Goal: Find specific page/section: Find specific page/section

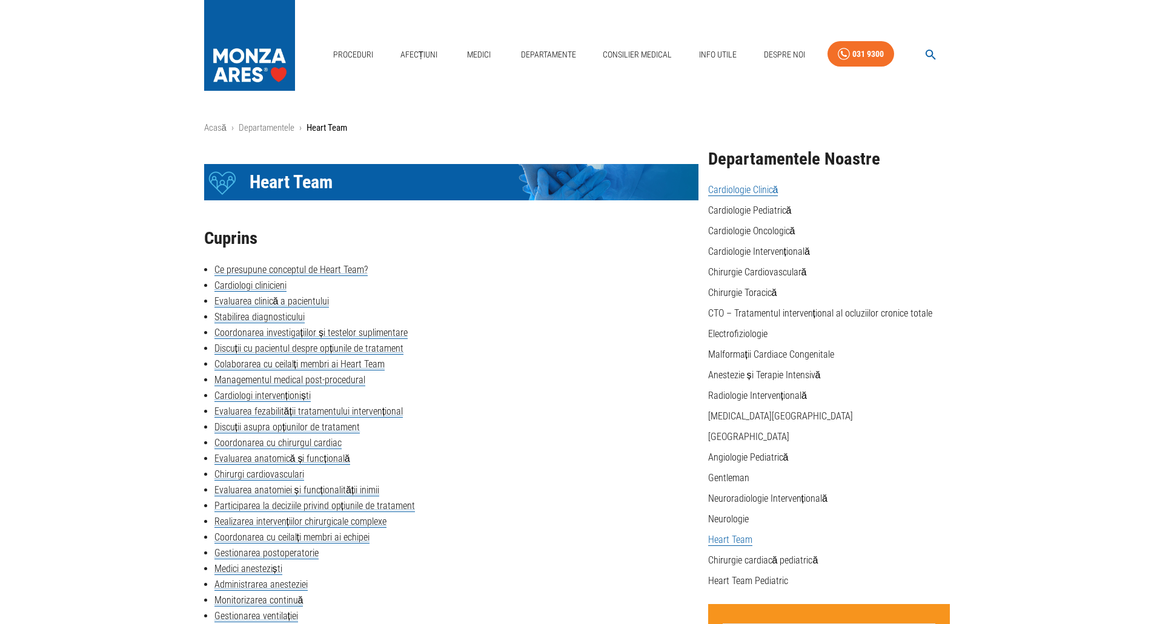
click at [729, 188] on link "Cardiologie Clinică" at bounding box center [743, 190] width 70 height 12
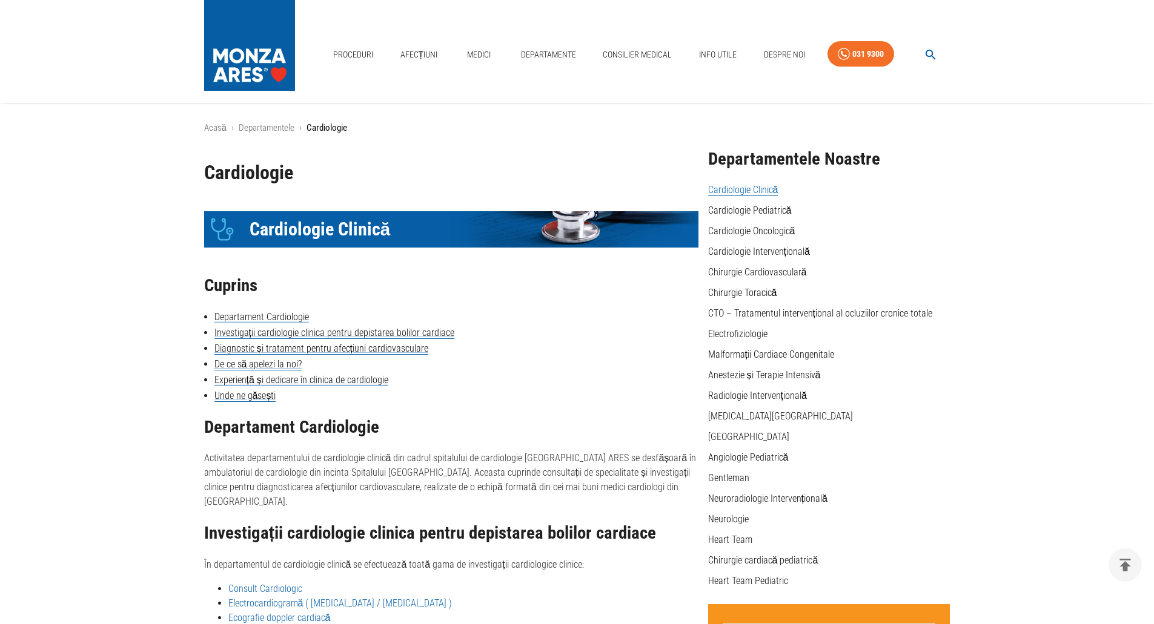
scroll to position [162, 0]
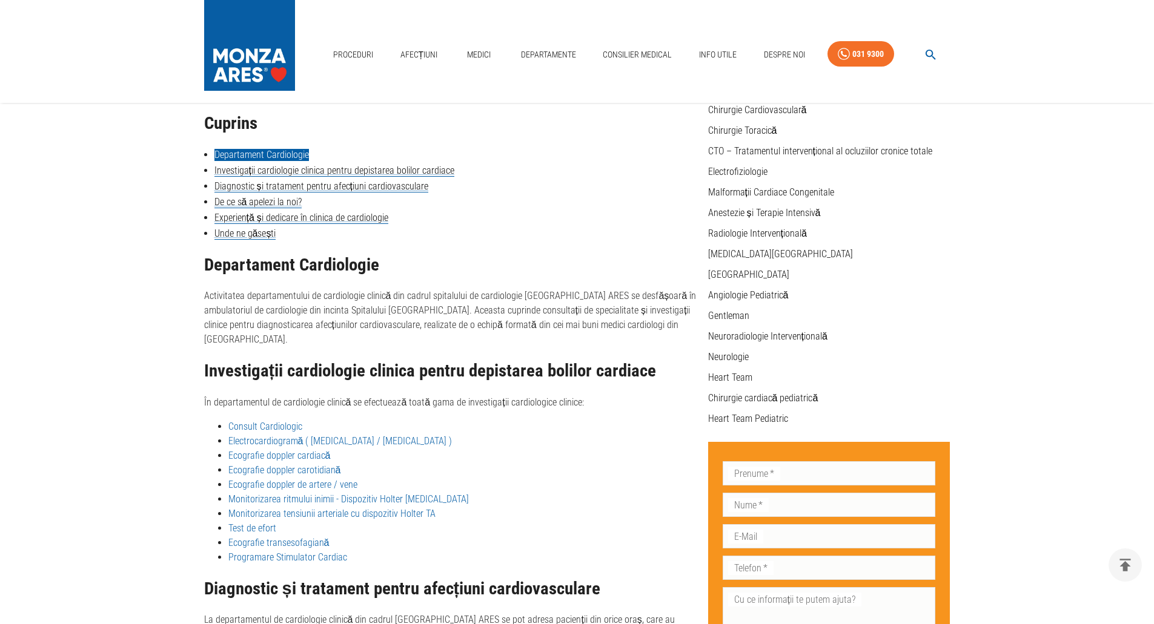
click at [286, 151] on link "Departament Cardiologie" at bounding box center [261, 155] width 94 height 12
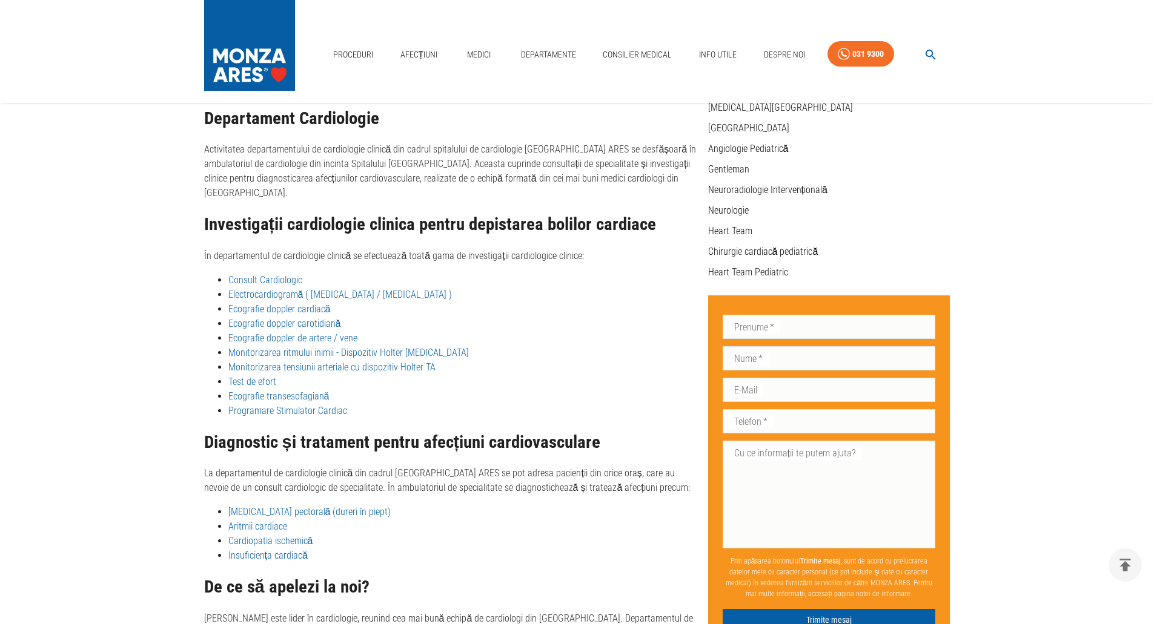
click at [274, 274] on link "Consult Cardiologic" at bounding box center [265, 280] width 74 height 12
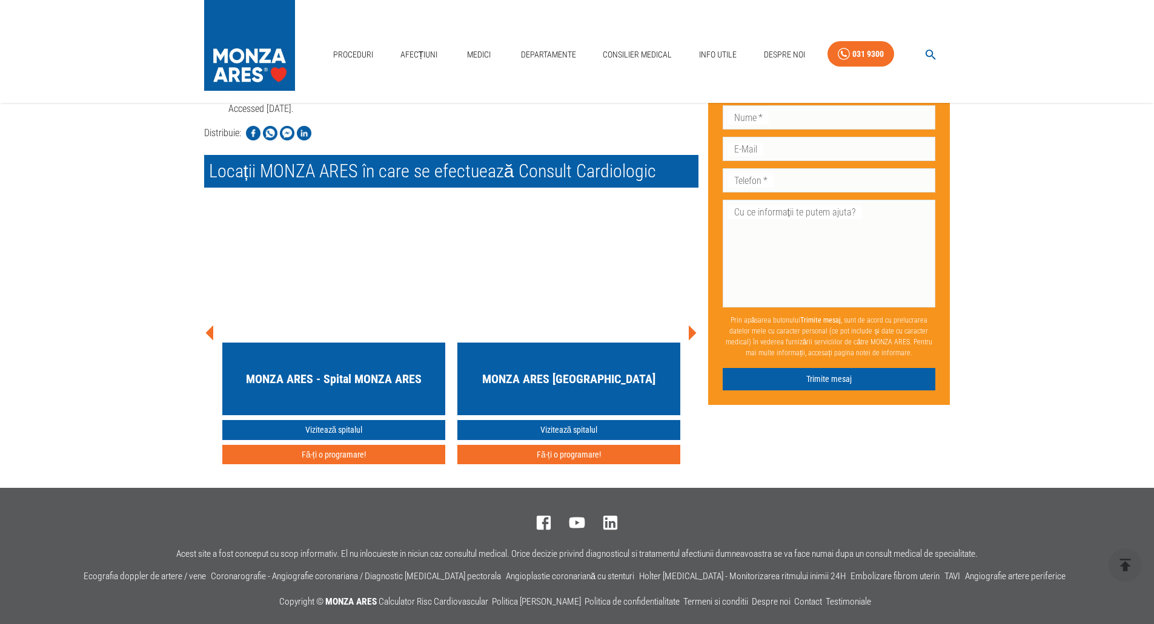
scroll to position [2362, 0]
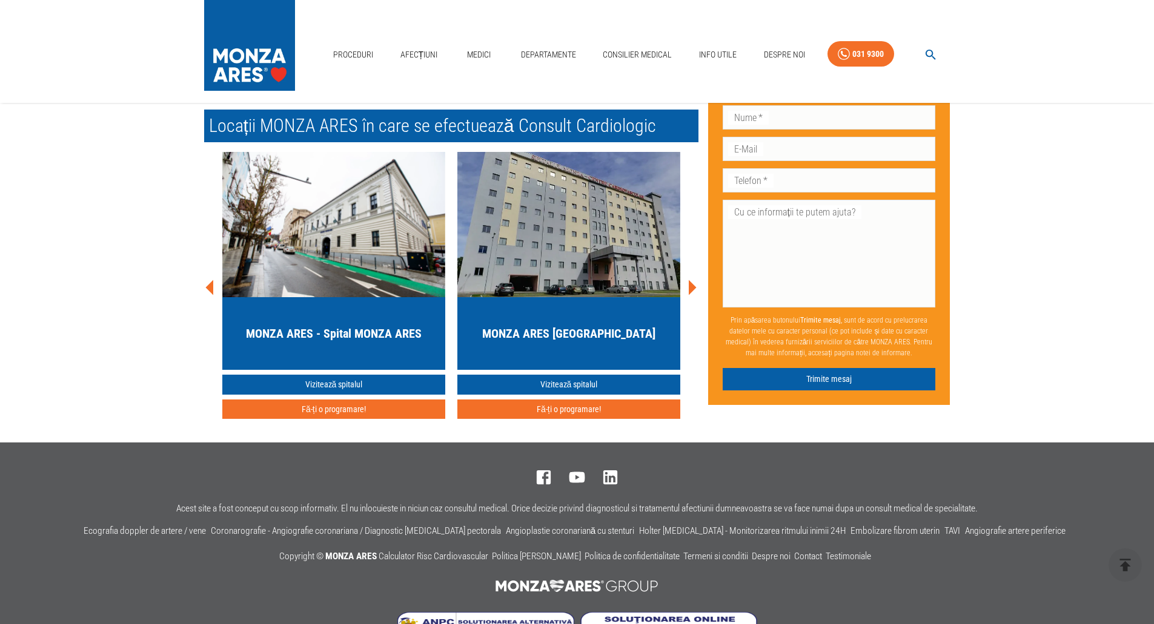
click at [342, 240] on img "button" at bounding box center [333, 224] width 223 height 145
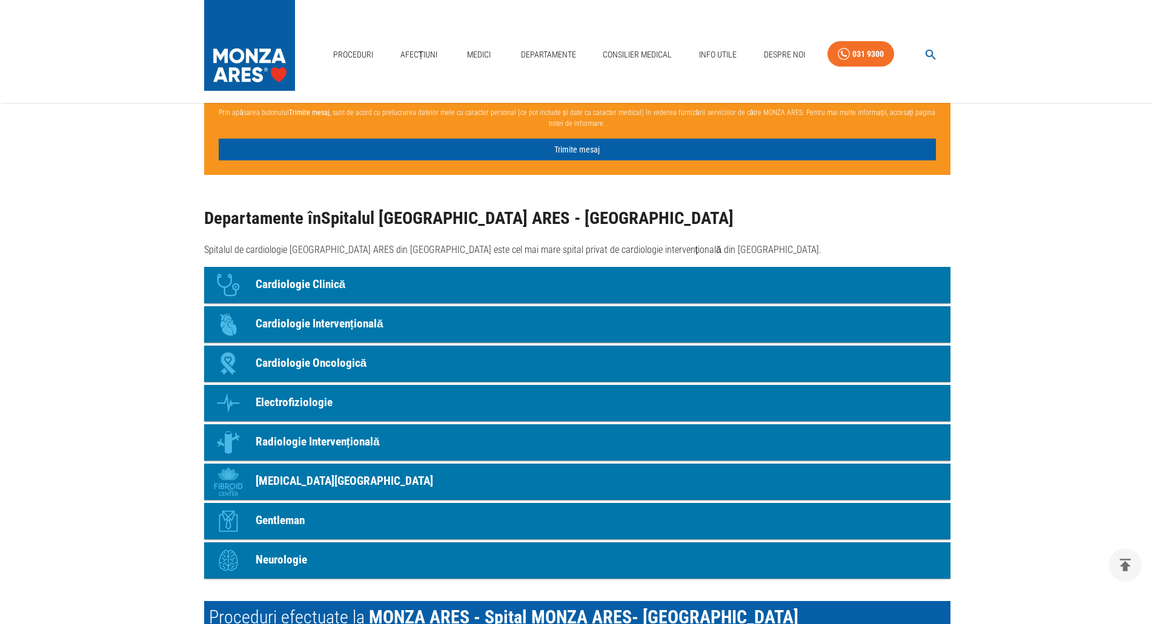
scroll to position [1030, 0]
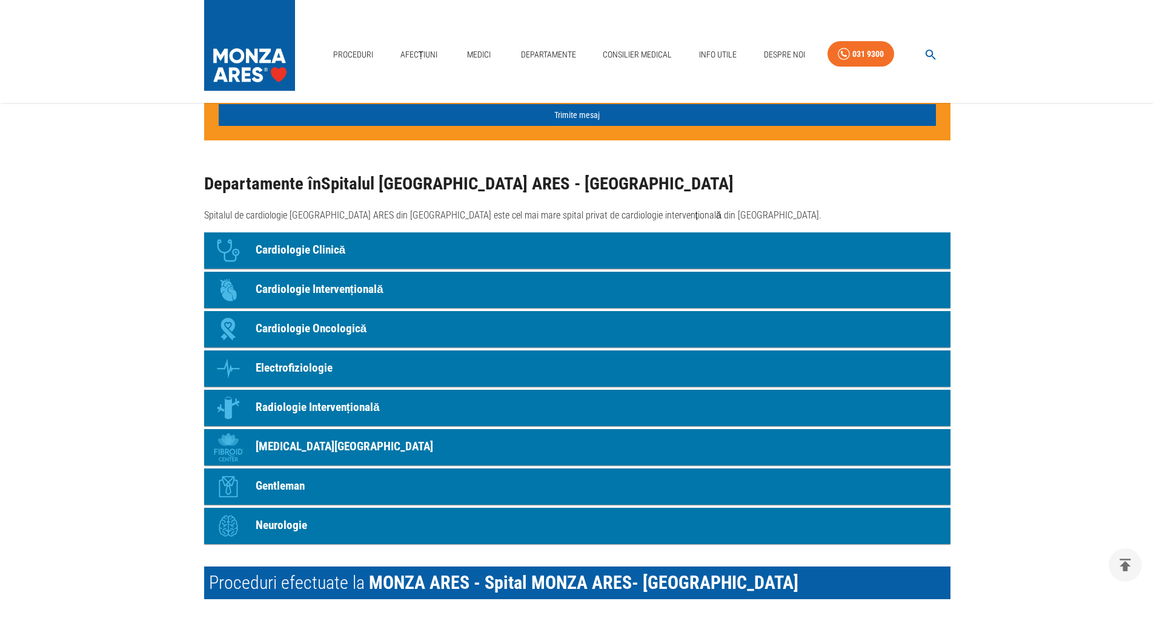
click at [315, 248] on p "Cardiologie Clinică" at bounding box center [301, 251] width 90 height 18
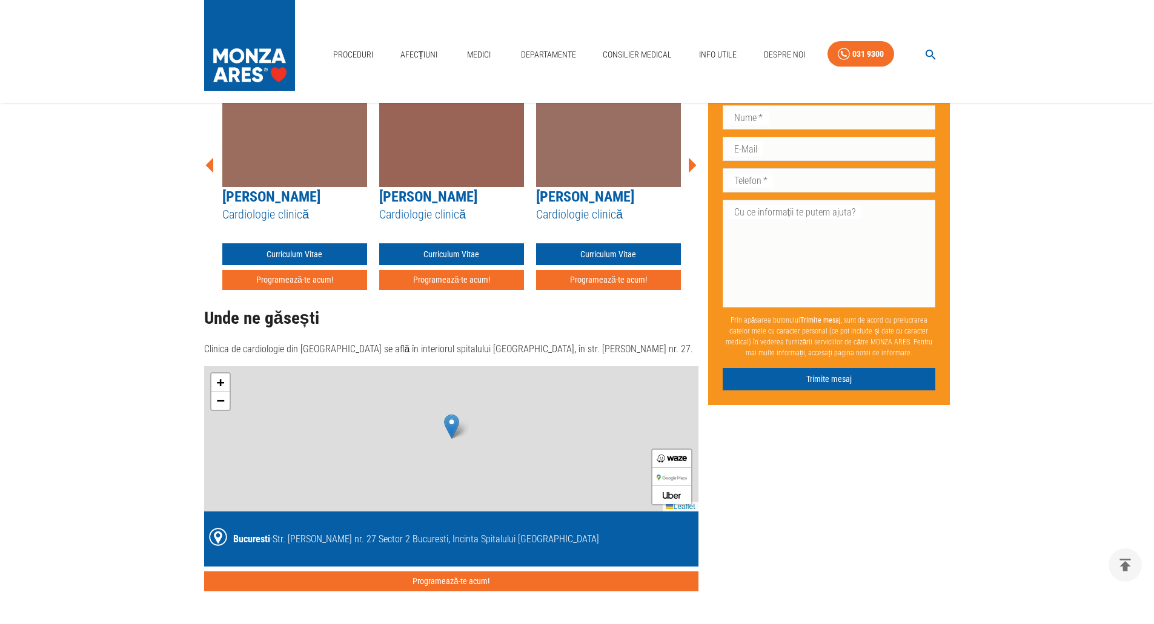
scroll to position [162, 0]
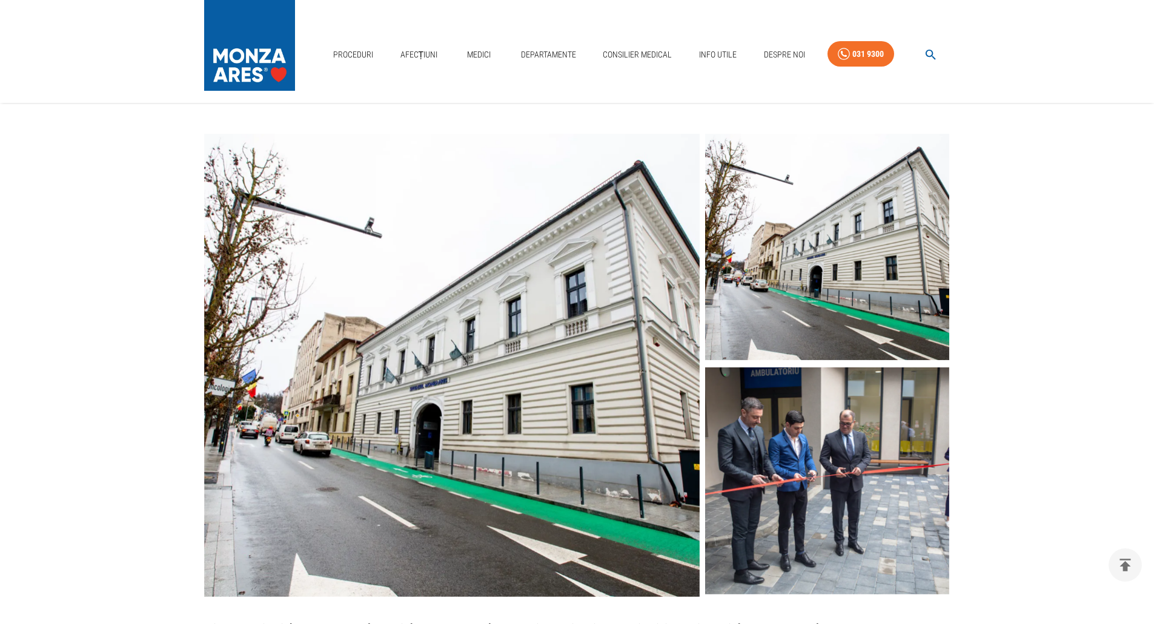
scroll to position [1030, 0]
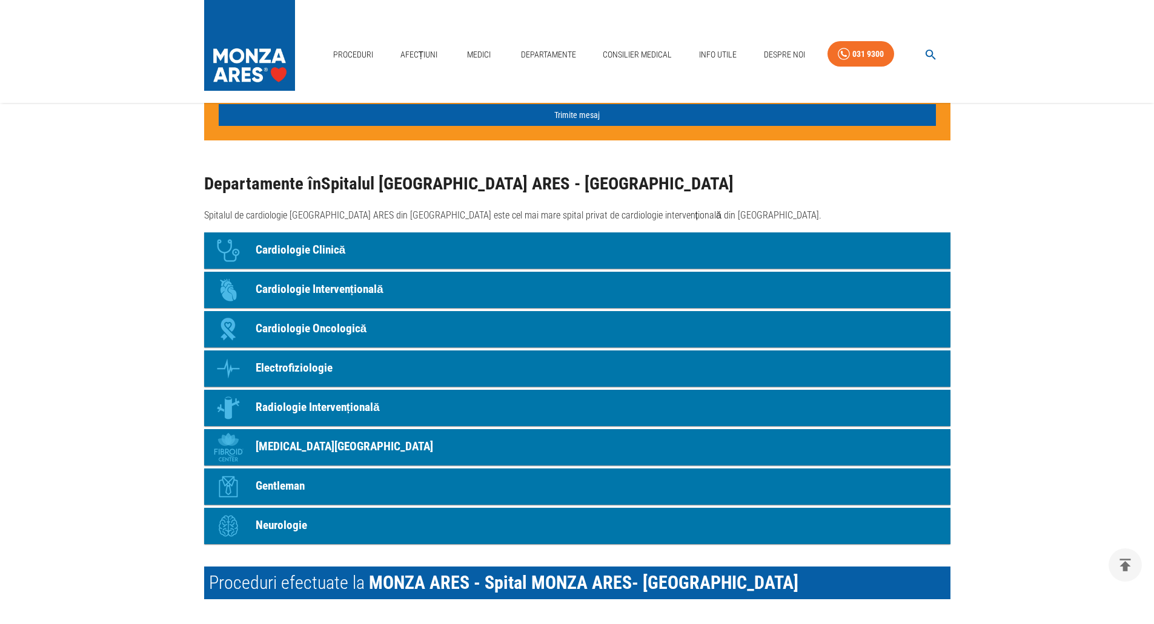
click at [323, 252] on p "Cardiologie Clinică" at bounding box center [301, 251] width 90 height 18
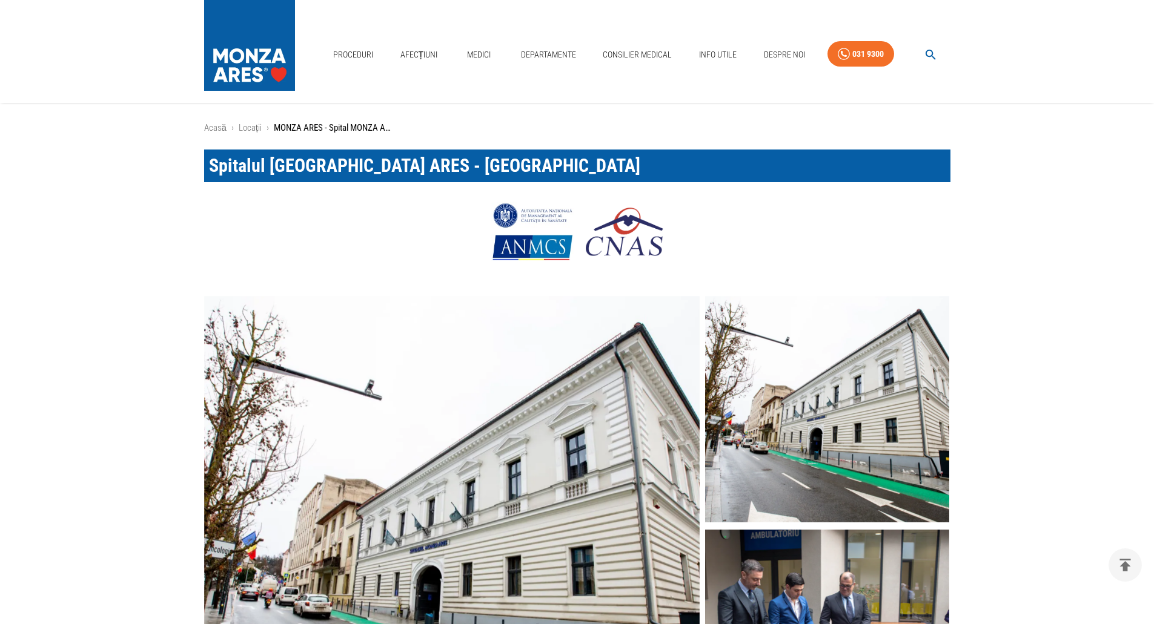
scroll to position [1030, 0]
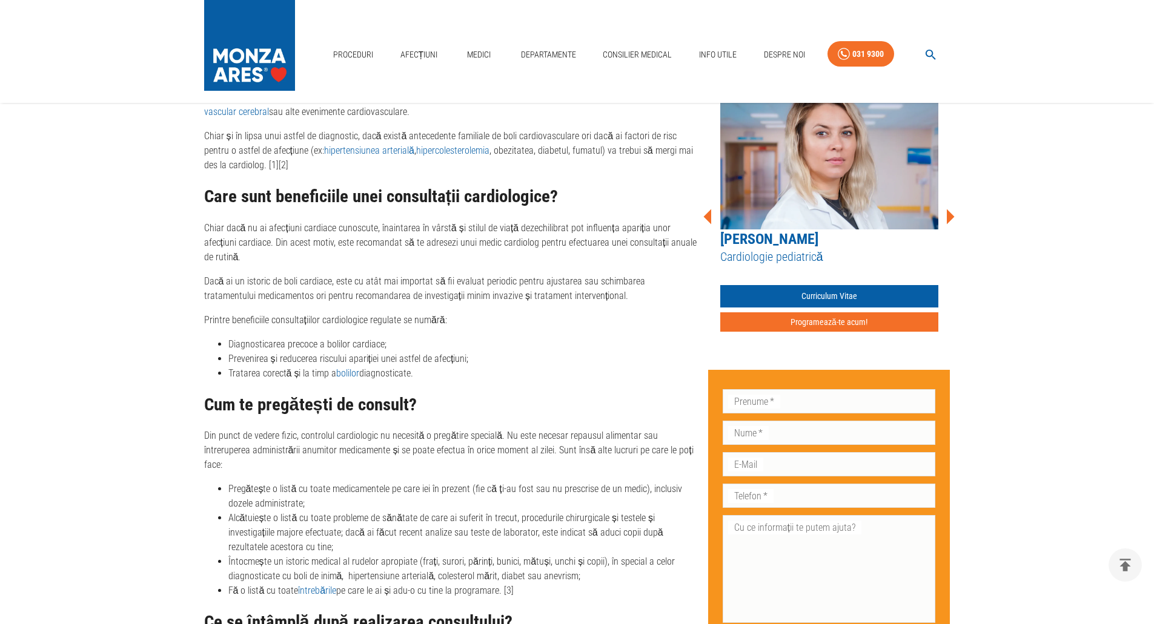
scroll to position [2191, 0]
